Goal: Information Seeking & Learning: Learn about a topic

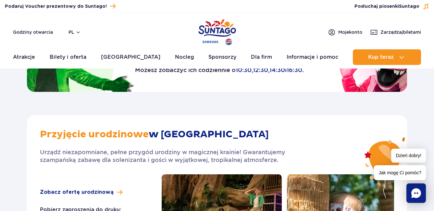
scroll to position [974, 0]
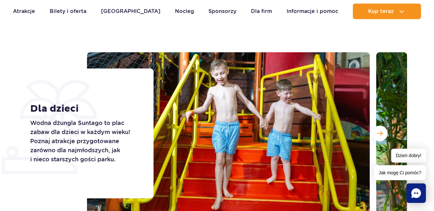
scroll to position [32, 0]
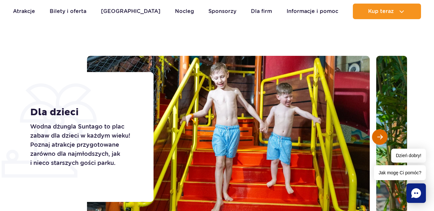
click at [379, 140] on span "Następny slajd" at bounding box center [380, 137] width 6 height 6
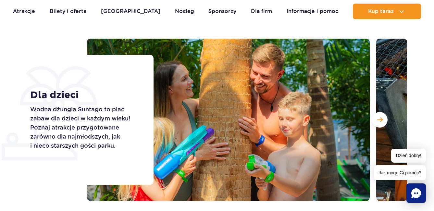
scroll to position [65, 0]
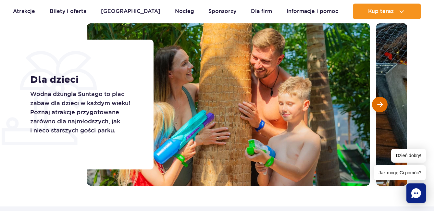
click at [382, 108] on button "Następny slajd" at bounding box center [380, 105] width 16 height 16
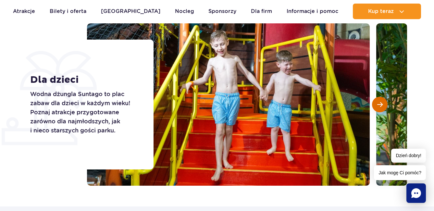
click at [382, 107] on span "Następny slajd" at bounding box center [380, 105] width 6 height 6
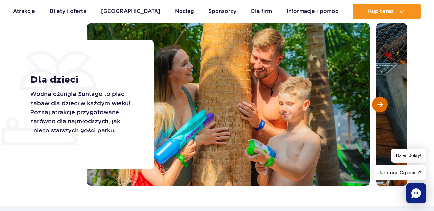
click at [382, 107] on span "Następny slajd" at bounding box center [380, 105] width 6 height 6
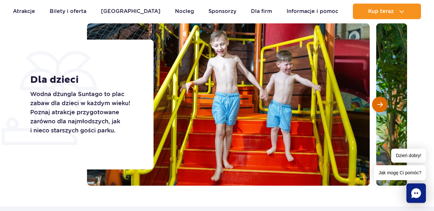
click at [382, 107] on span "Następny slajd" at bounding box center [380, 105] width 6 height 6
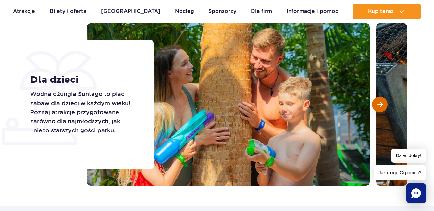
click at [382, 107] on span "Następny slajd" at bounding box center [380, 105] width 6 height 6
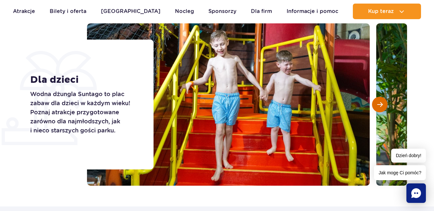
click at [382, 107] on span "Następny slajd" at bounding box center [380, 105] width 6 height 6
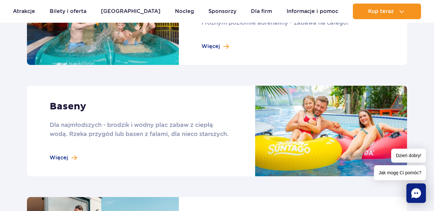
scroll to position [487, 0]
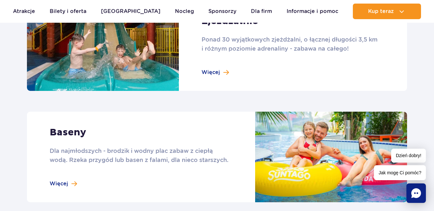
click at [57, 183] on link at bounding box center [217, 157] width 380 height 91
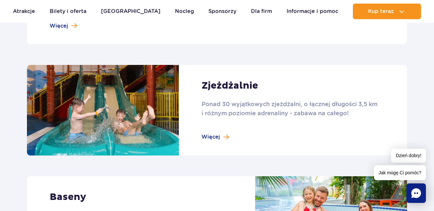
scroll to position [422, 0]
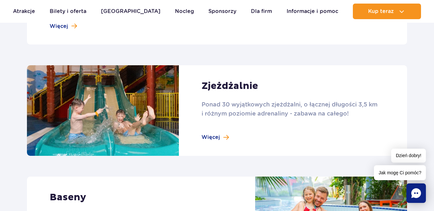
click at [213, 138] on link at bounding box center [217, 110] width 380 height 91
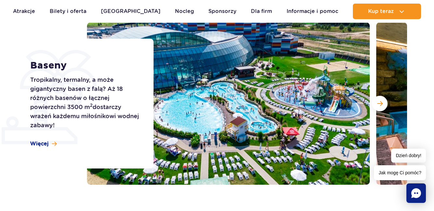
scroll to position [97, 0]
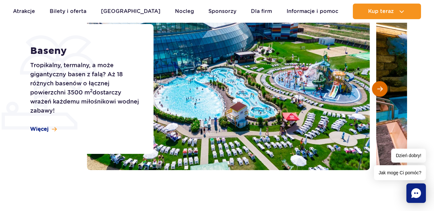
click at [380, 89] on span "Następny slajd" at bounding box center [380, 89] width 6 height 6
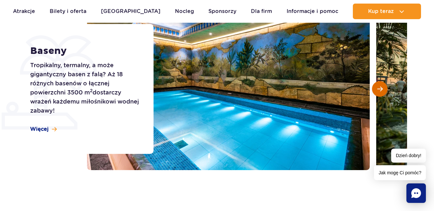
click at [380, 89] on span "Następny slajd" at bounding box center [380, 89] width 6 height 6
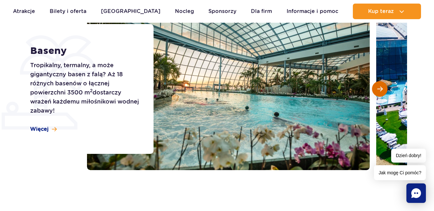
click at [380, 89] on span "Następny slajd" at bounding box center [380, 89] width 6 height 6
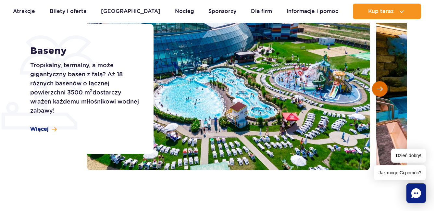
click at [380, 89] on span "Następny slajd" at bounding box center [380, 89] width 6 height 6
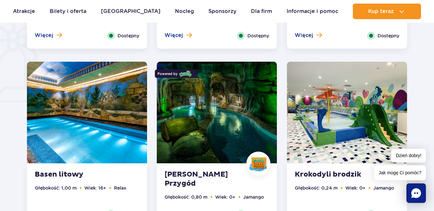
scroll to position [552, 0]
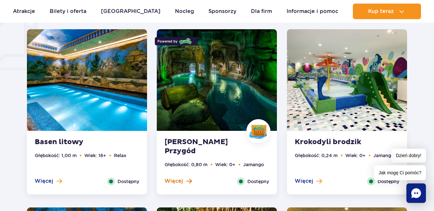
click at [180, 182] on span "Więcej" at bounding box center [174, 181] width 19 height 7
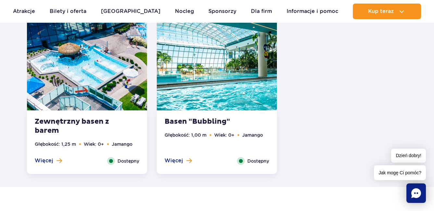
scroll to position [1307, 0]
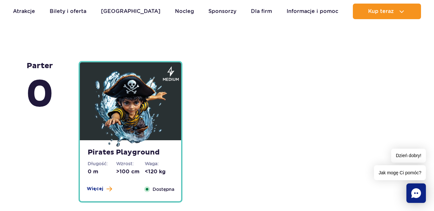
scroll to position [1591, 0]
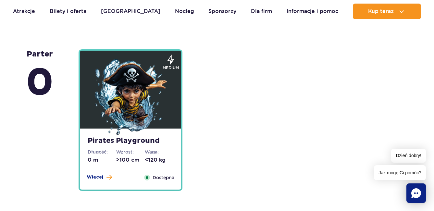
click at [139, 137] on img at bounding box center [131, 98] width 78 height 78
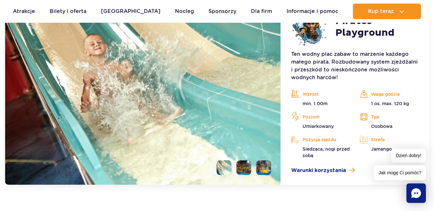
scroll to position [1822, 0]
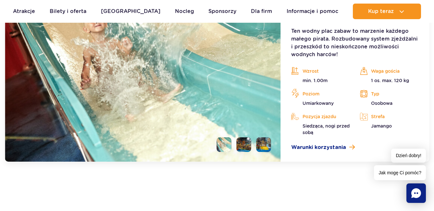
click at [249, 149] on li at bounding box center [244, 144] width 15 height 15
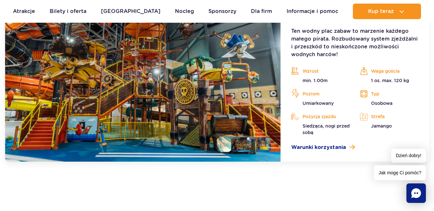
click at [265, 147] on li at bounding box center [263, 144] width 15 height 15
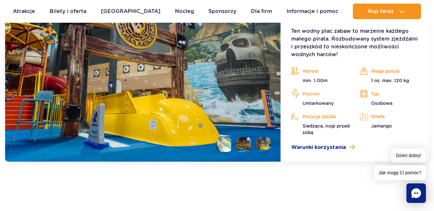
click at [272, 146] on img at bounding box center [143, 68] width 276 height 188
click at [248, 145] on li at bounding box center [244, 144] width 15 height 15
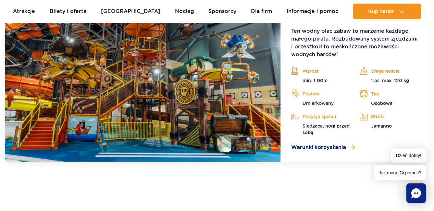
click at [264, 144] on li at bounding box center [263, 144] width 15 height 15
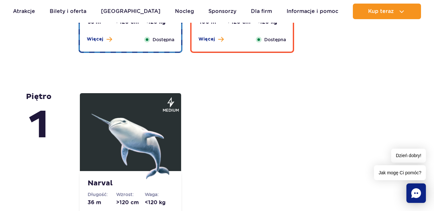
click at [140, 126] on img at bounding box center [131, 140] width 78 height 78
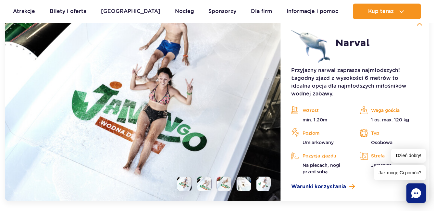
scroll to position [1642, 0]
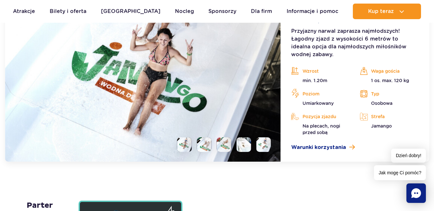
click at [243, 146] on li at bounding box center [244, 144] width 15 height 15
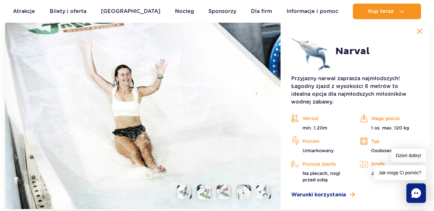
scroll to position [1609, 0]
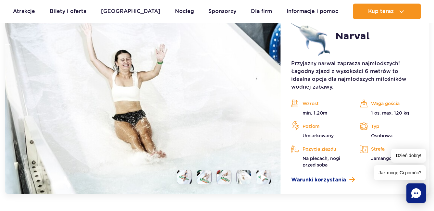
click at [263, 175] on img at bounding box center [264, 176] width 6 height 7
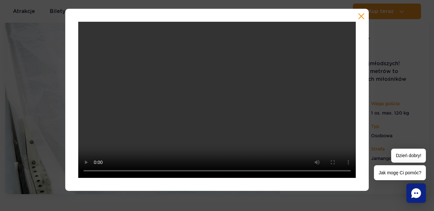
click at [360, 17] on button "button" at bounding box center [361, 16] width 6 height 6
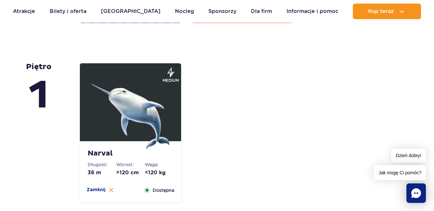
scroll to position [1382, 0]
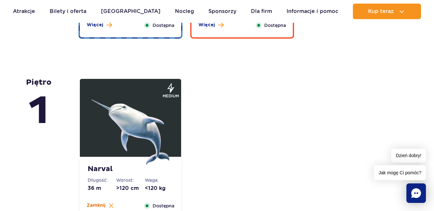
click at [101, 207] on span "Zamknij" at bounding box center [96, 205] width 19 height 6
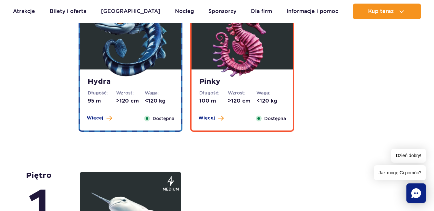
scroll to position [1252, 0]
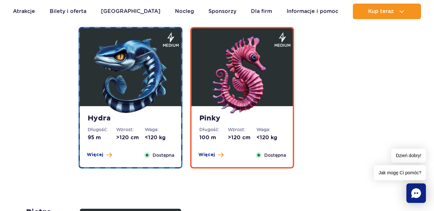
click at [135, 101] on img at bounding box center [131, 75] width 78 height 78
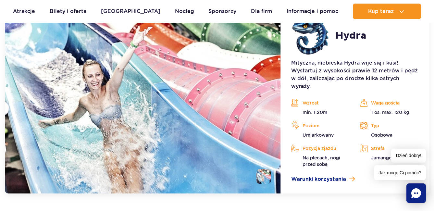
scroll to position [1429, 0]
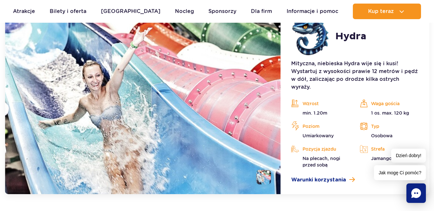
click at [267, 170] on li at bounding box center [263, 177] width 15 height 15
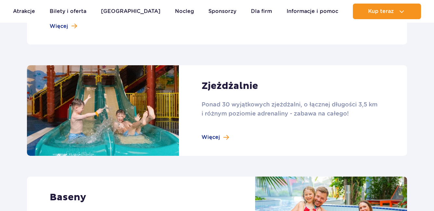
click at [217, 135] on link at bounding box center [217, 110] width 380 height 91
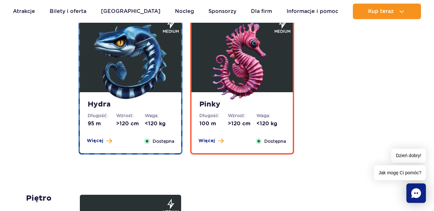
click at [243, 95] on img at bounding box center [242, 61] width 78 height 78
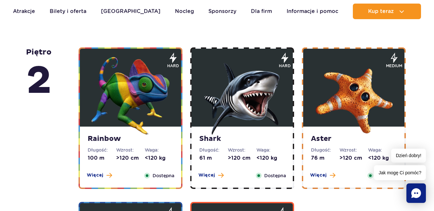
scroll to position [1072, 0]
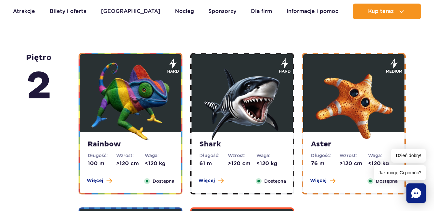
click at [125, 130] on img at bounding box center [131, 101] width 78 height 78
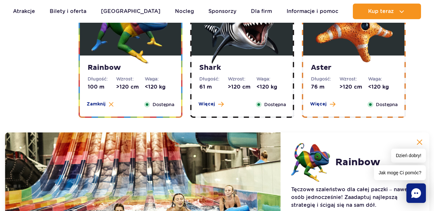
scroll to position [1112, 0]
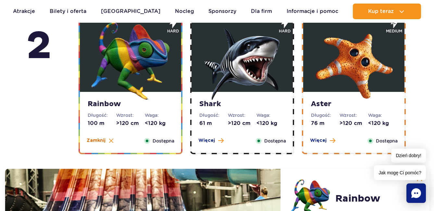
click at [110, 142] on img at bounding box center [111, 140] width 5 height 5
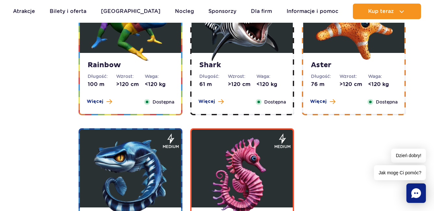
scroll to position [1242, 0]
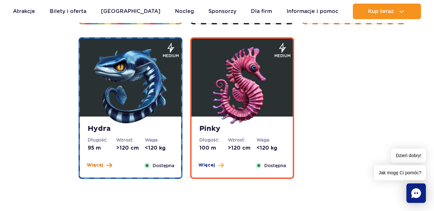
click at [110, 165] on span at bounding box center [109, 165] width 6 height 6
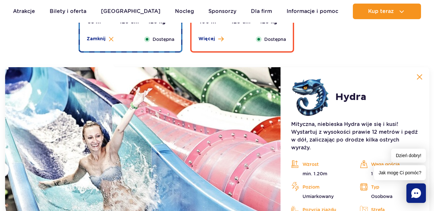
scroll to position [1326, 0]
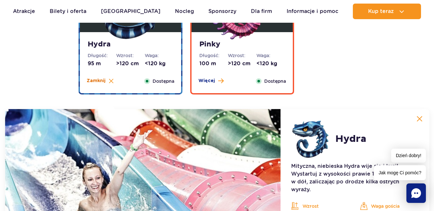
click at [110, 81] on img at bounding box center [111, 81] width 5 height 5
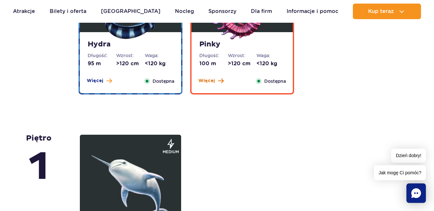
click at [218, 80] on span at bounding box center [221, 81] width 6 height 6
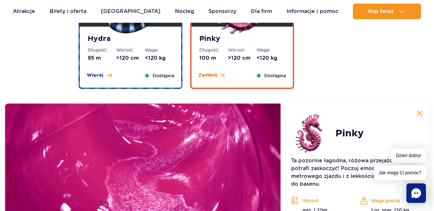
scroll to position [1332, 0]
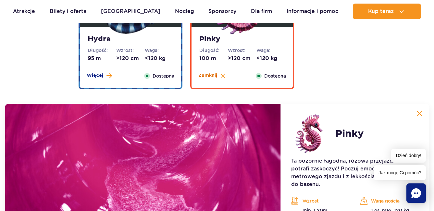
click at [213, 76] on span "Zamknij" at bounding box center [207, 75] width 19 height 6
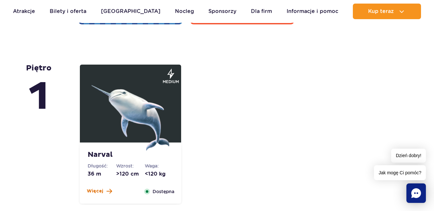
click at [110, 192] on span at bounding box center [109, 191] width 6 height 6
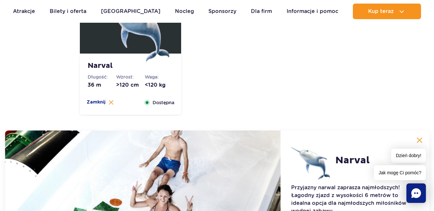
scroll to position [1480, 0]
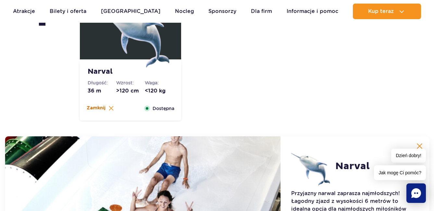
click at [110, 109] on img at bounding box center [111, 108] width 5 height 5
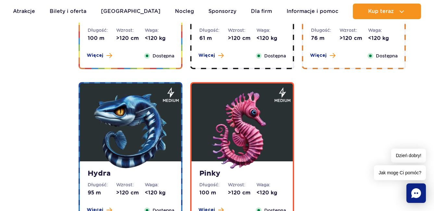
scroll to position [1122, 0]
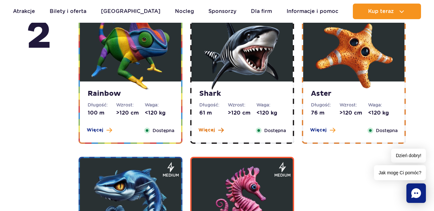
click at [213, 129] on span "Więcej" at bounding box center [206, 130] width 17 height 6
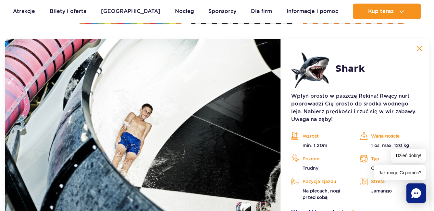
scroll to position [1274, 0]
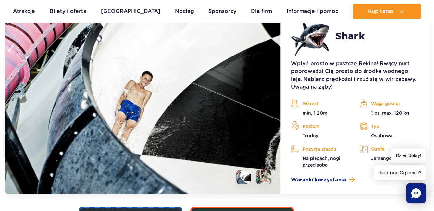
click at [265, 178] on li at bounding box center [263, 177] width 15 height 15
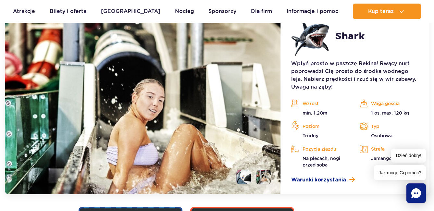
click at [252, 181] on ul at bounding box center [251, 177] width 40 height 15
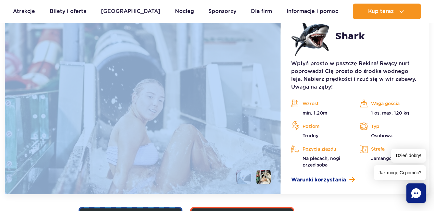
click at [252, 181] on ul at bounding box center [251, 177] width 40 height 15
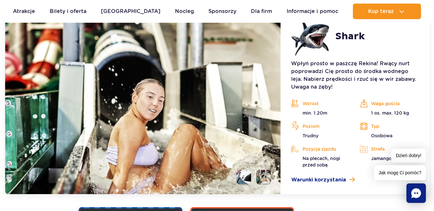
click at [242, 178] on li at bounding box center [244, 177] width 15 height 15
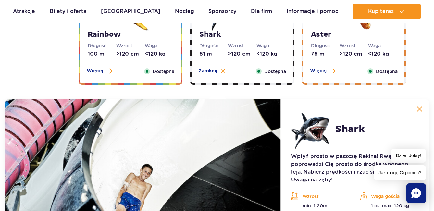
scroll to position [1144, 0]
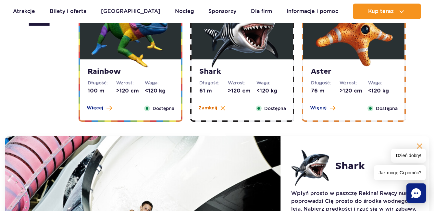
click at [217, 109] on span "Zamknij" at bounding box center [207, 108] width 19 height 6
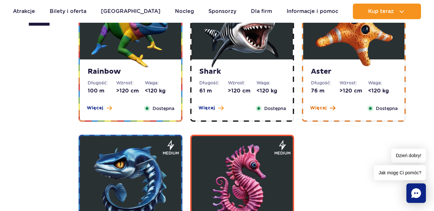
click at [319, 106] on span "Więcej" at bounding box center [318, 108] width 17 height 6
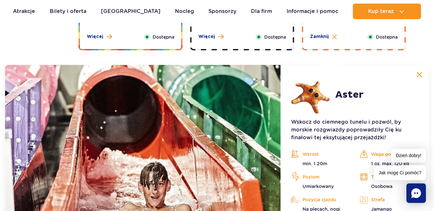
scroll to position [1177, 0]
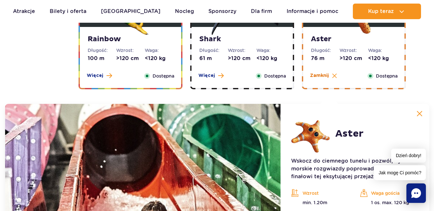
click at [327, 78] on span "Zamknij" at bounding box center [319, 75] width 19 height 6
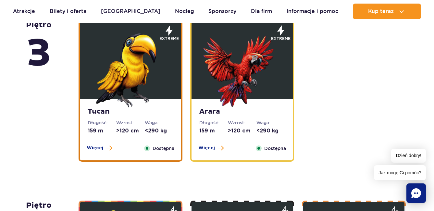
scroll to position [917, 0]
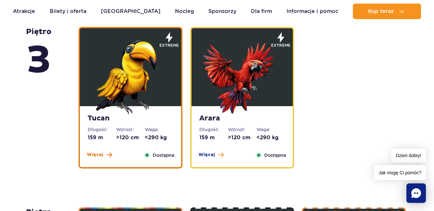
click at [103, 155] on button "Więcej" at bounding box center [99, 155] width 25 height 6
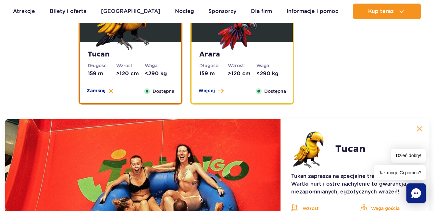
scroll to position [964, 0]
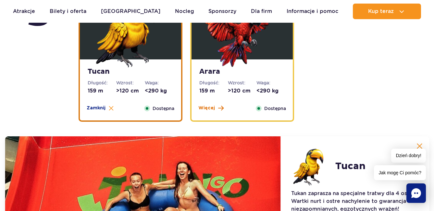
click at [212, 106] on span "Więcej" at bounding box center [206, 108] width 17 height 6
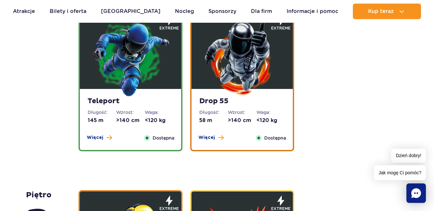
scroll to position [737, 0]
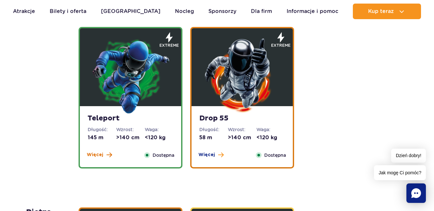
click at [95, 155] on span "Więcej" at bounding box center [95, 155] width 17 height 6
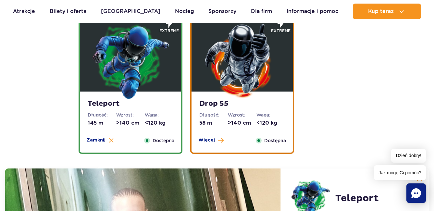
scroll to position [751, 0]
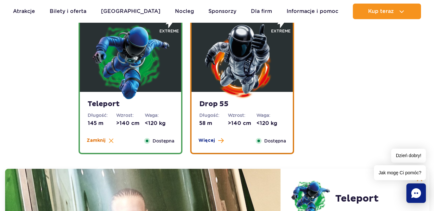
click at [96, 138] on span "Zamknij" at bounding box center [96, 140] width 19 height 6
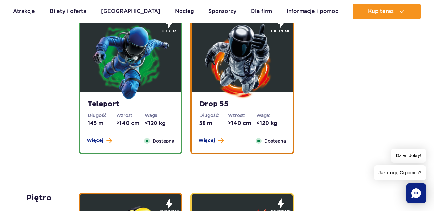
click at [206, 135] on div "Drop 55 Długość: 58 m Wzrost: >140 cm Waga: <120 kg Więcej Zamknij Dostępna" at bounding box center [242, 122] width 101 height 61
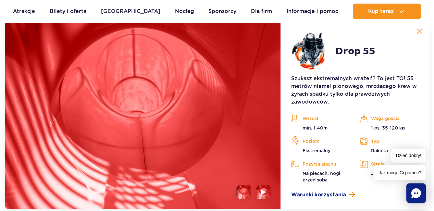
scroll to position [946, 0]
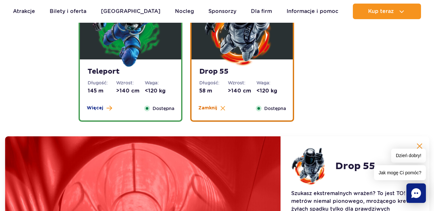
click at [208, 110] on span "Zamknij" at bounding box center [207, 108] width 19 height 6
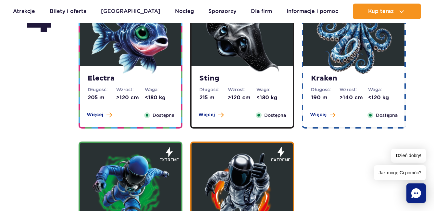
scroll to position [589, 0]
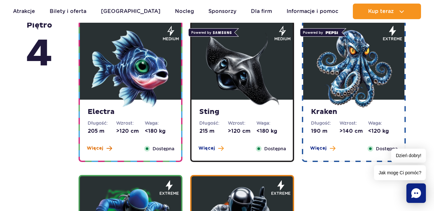
click at [103, 147] on button "Więcej" at bounding box center [99, 148] width 25 height 6
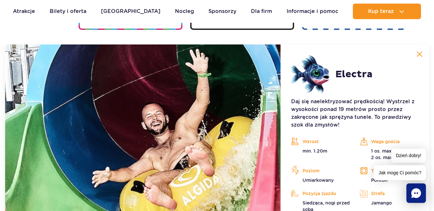
scroll to position [596, 0]
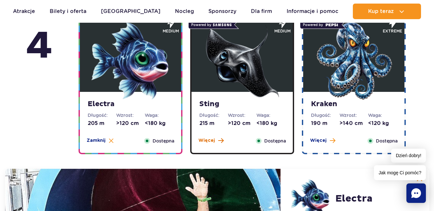
click at [209, 140] on span "Więcej" at bounding box center [206, 140] width 17 height 6
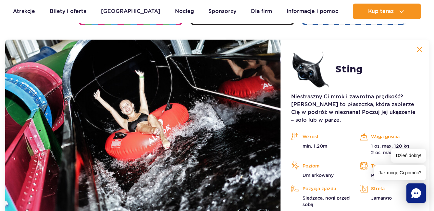
scroll to position [726, 0]
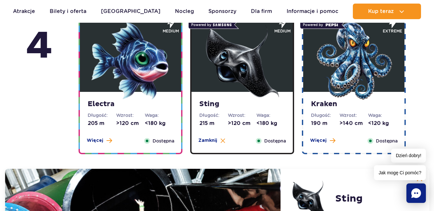
click at [323, 139] on span "Więcej" at bounding box center [318, 140] width 17 height 6
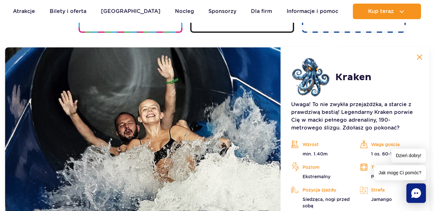
scroll to position [661, 0]
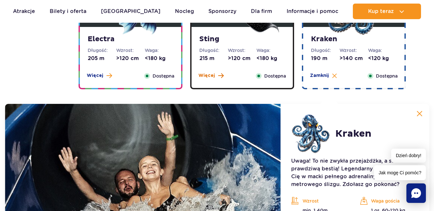
click at [211, 77] on span "Więcej" at bounding box center [206, 75] width 17 height 6
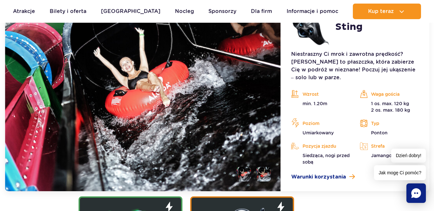
scroll to position [824, 0]
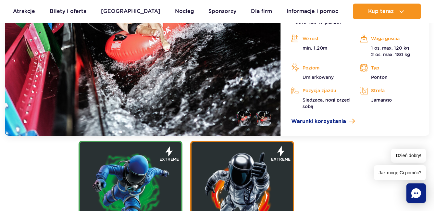
click at [265, 112] on li at bounding box center [263, 118] width 15 height 15
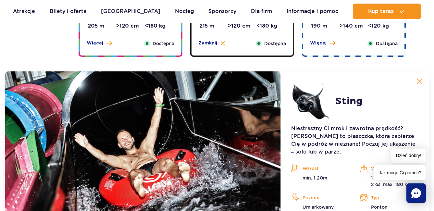
scroll to position [596, 0]
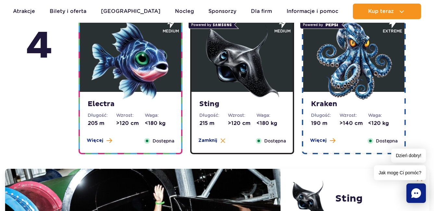
click at [321, 139] on span "Więcej" at bounding box center [318, 140] width 17 height 6
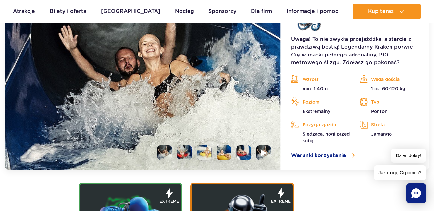
scroll to position [823, 0]
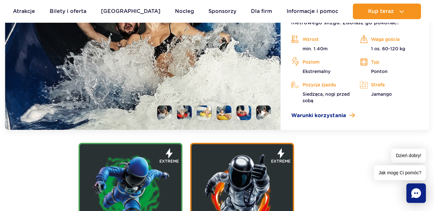
click at [166, 117] on li at bounding box center [164, 113] width 15 height 15
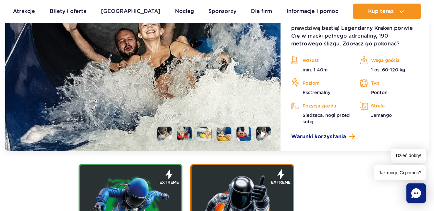
scroll to position [791, 0]
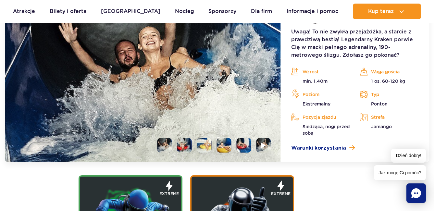
click at [187, 141] on li at bounding box center [184, 145] width 15 height 15
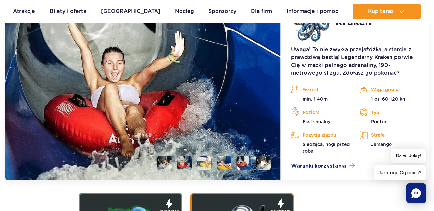
scroll to position [758, 0]
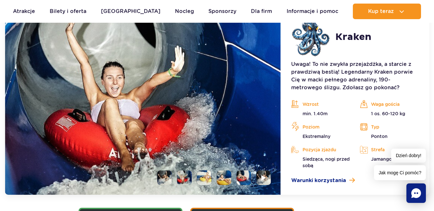
click at [202, 181] on li at bounding box center [204, 177] width 15 height 15
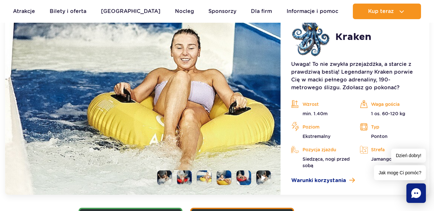
click at [222, 178] on li at bounding box center [224, 177] width 15 height 15
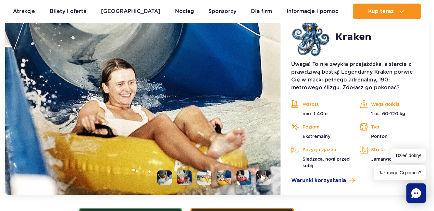
drag, startPoint x: 246, startPoint y: 181, endPoint x: 265, endPoint y: 174, distance: 19.9
click at [247, 181] on li at bounding box center [244, 177] width 15 height 15
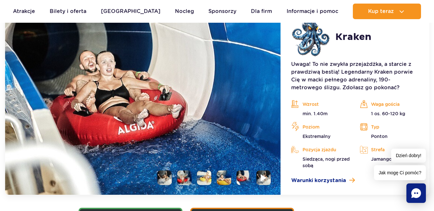
click at [266, 175] on img at bounding box center [264, 177] width 6 height 7
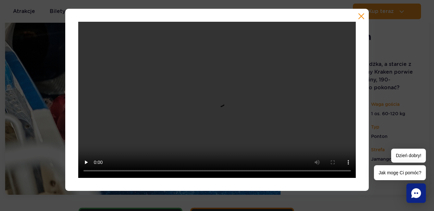
click at [362, 15] on button "button" at bounding box center [361, 16] width 6 height 6
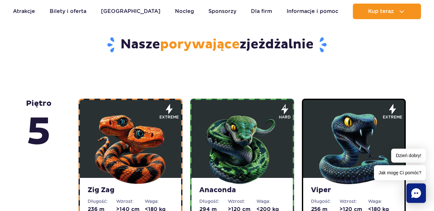
scroll to position [369, 0]
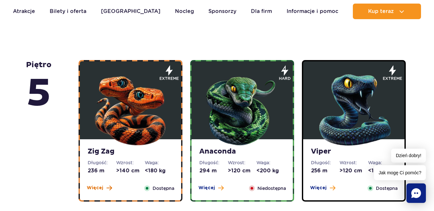
click at [104, 186] on button "Więcej" at bounding box center [99, 188] width 25 height 6
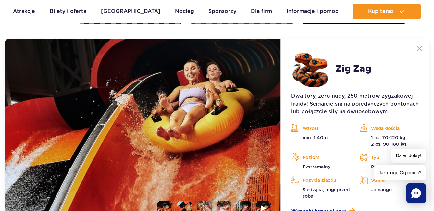
scroll to position [578, 0]
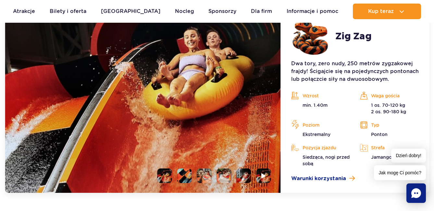
click at [184, 177] on li at bounding box center [184, 176] width 15 height 15
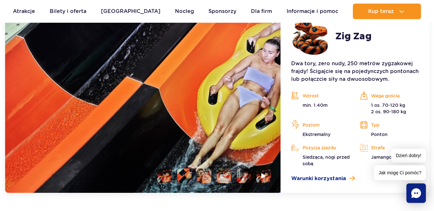
drag, startPoint x: 207, startPoint y: 179, endPoint x: 212, endPoint y: 178, distance: 4.9
click at [207, 179] on li at bounding box center [204, 176] width 15 height 15
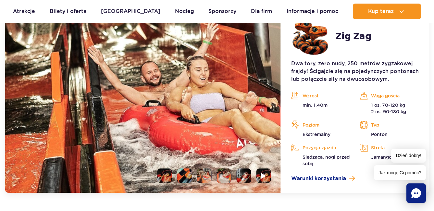
drag, startPoint x: 231, startPoint y: 177, endPoint x: 234, endPoint y: 176, distance: 3.6
click at [231, 176] on li at bounding box center [224, 176] width 15 height 15
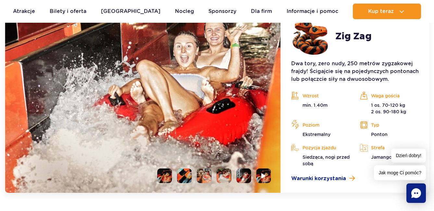
click at [250, 177] on li at bounding box center [244, 176] width 15 height 15
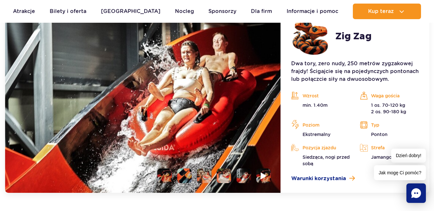
click at [263, 177] on img at bounding box center [264, 175] width 6 height 7
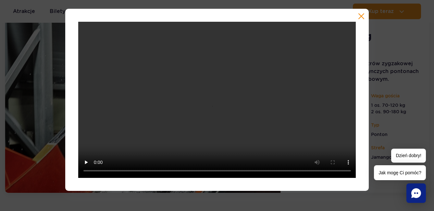
click at [360, 16] on button "button" at bounding box center [361, 16] width 6 height 6
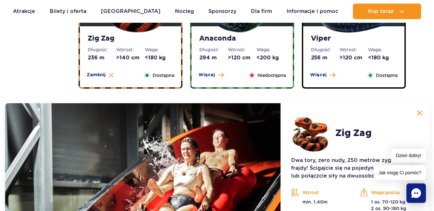
scroll to position [481, 0]
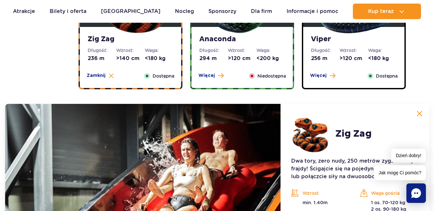
click at [208, 80] on div "Więcej Zamknij" at bounding box center [210, 75] width 33 height 7
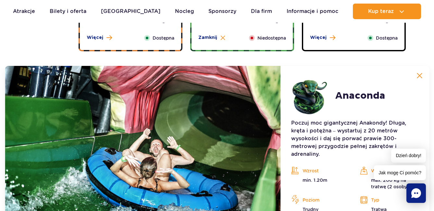
scroll to position [448, 0]
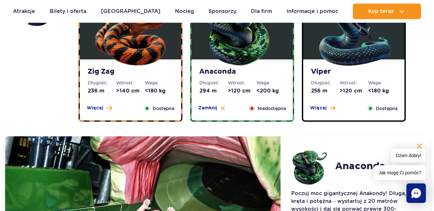
click at [320, 109] on span "Więcej" at bounding box center [318, 108] width 17 height 6
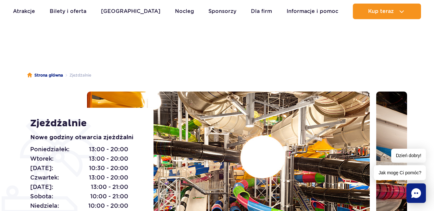
scroll to position [0, 0]
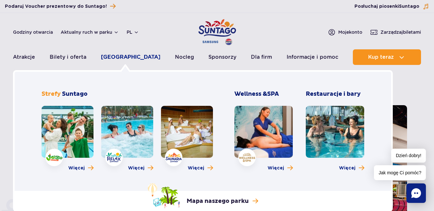
click at [127, 57] on link "[GEOGRAPHIC_DATA]" at bounding box center [130, 57] width 59 height 16
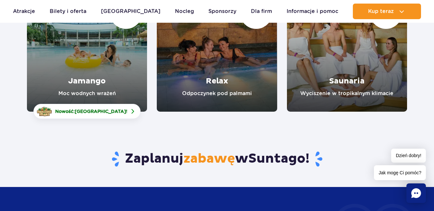
scroll to position [97, 0]
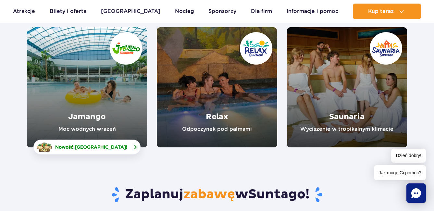
click at [89, 149] on span "[GEOGRAPHIC_DATA]" at bounding box center [100, 146] width 51 height 5
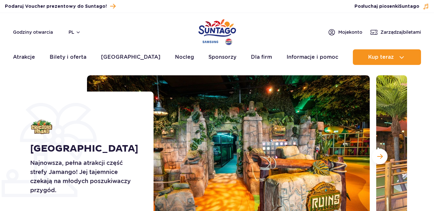
scroll to position [65, 0]
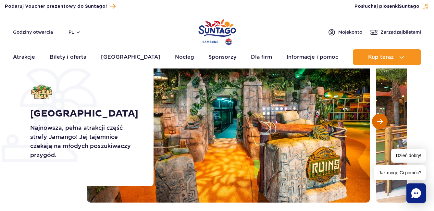
click at [375, 122] on button "Następny slajd" at bounding box center [380, 122] width 16 height 16
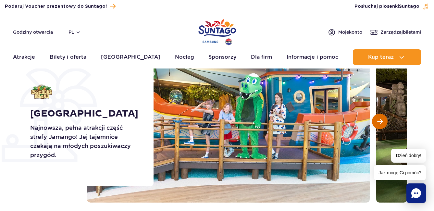
click at [375, 122] on button "Następny slajd" at bounding box center [380, 122] width 16 height 16
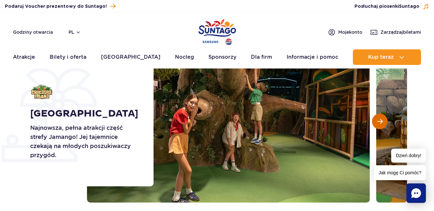
click at [375, 122] on button "Następny slajd" at bounding box center [380, 122] width 16 height 16
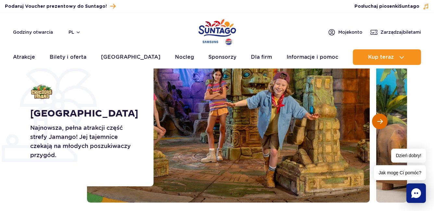
click at [375, 122] on button "Następny slajd" at bounding box center [380, 122] width 16 height 16
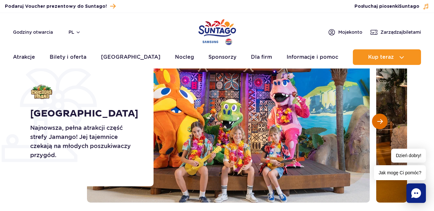
click at [377, 122] on span "Następny slajd" at bounding box center [380, 122] width 6 height 6
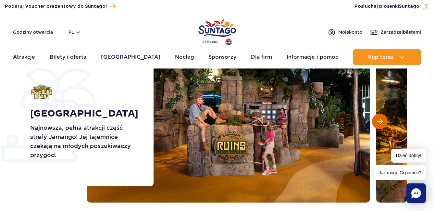
click at [377, 122] on span "Następny slajd" at bounding box center [380, 122] width 6 height 6
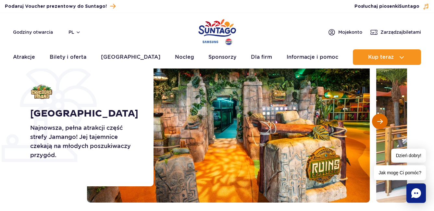
click at [377, 122] on span "Następny slajd" at bounding box center [380, 122] width 6 height 6
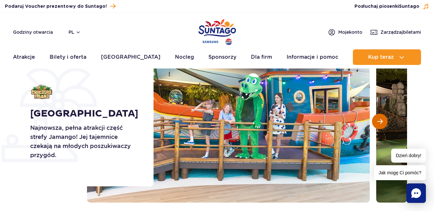
click at [377, 122] on span "Następny slajd" at bounding box center [380, 122] width 6 height 6
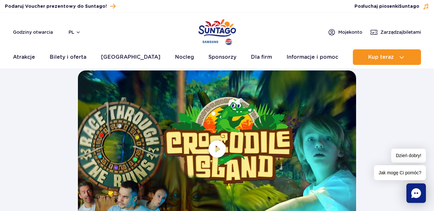
scroll to position [1201, 0]
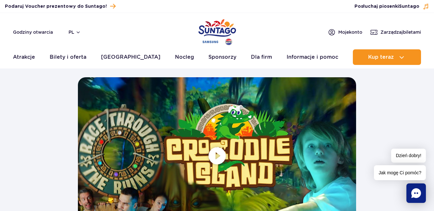
click at [215, 150] on span at bounding box center [217, 155] width 278 height 156
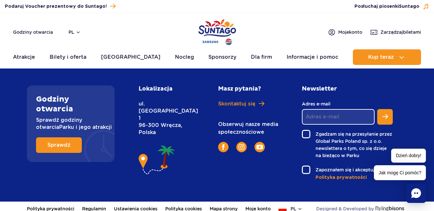
scroll to position [1914, 0]
